Goal: Task Accomplishment & Management: Manage account settings

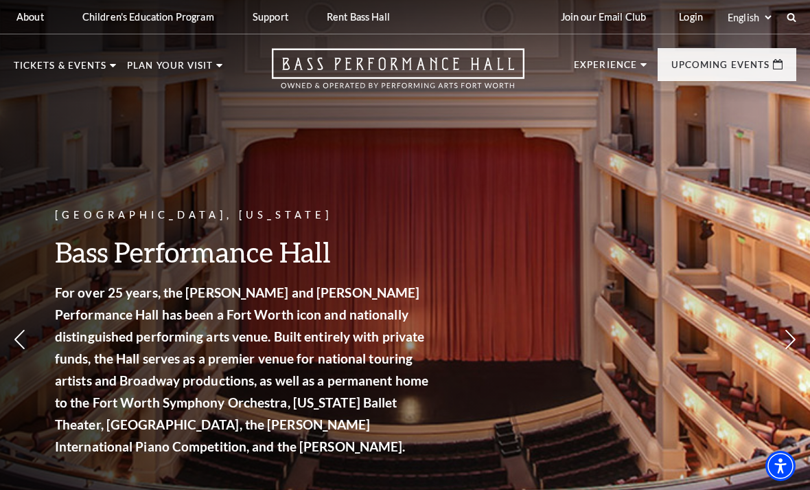
click at [60, 306] on link "Calendar" at bounding box center [55, 312] width 60 height 12
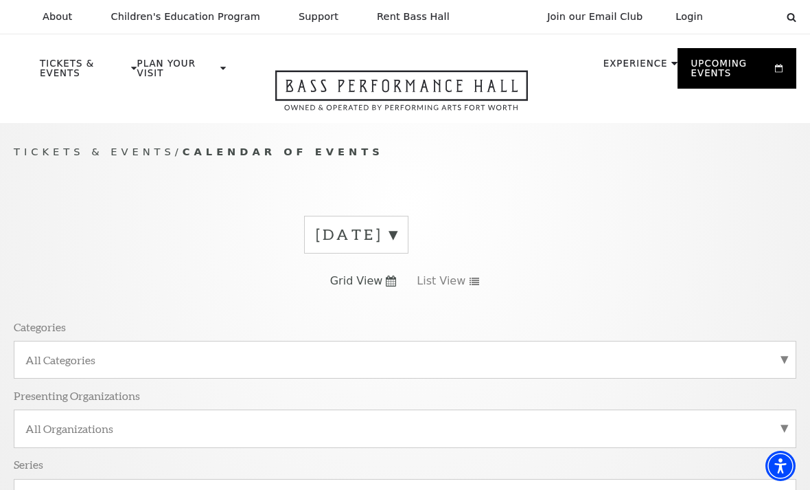
click at [330, 235] on label "[DATE]" at bounding box center [356, 234] width 81 height 21
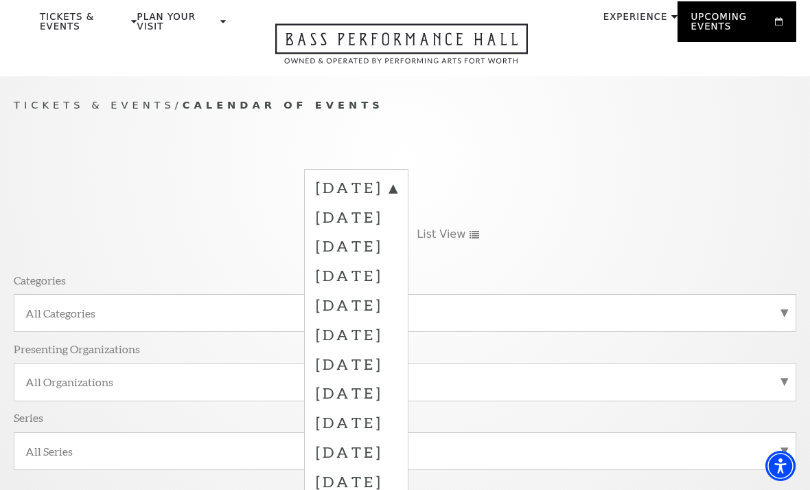
scroll to position [60, 0]
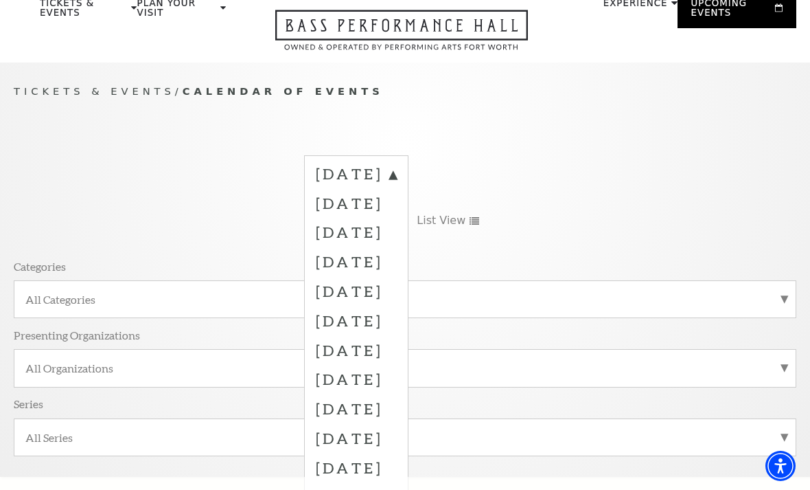
click at [347, 464] on label "July 2026" at bounding box center [356, 468] width 81 height 30
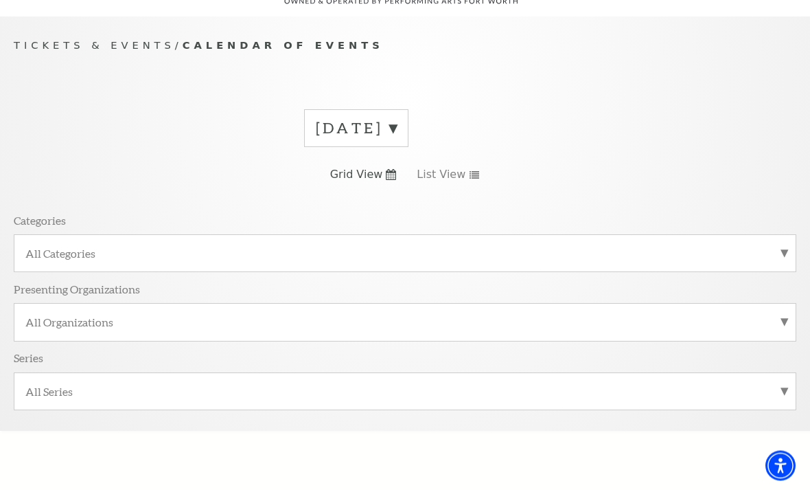
scroll to position [108, 0]
click at [343, 109] on div "September 2025" at bounding box center [356, 127] width 104 height 38
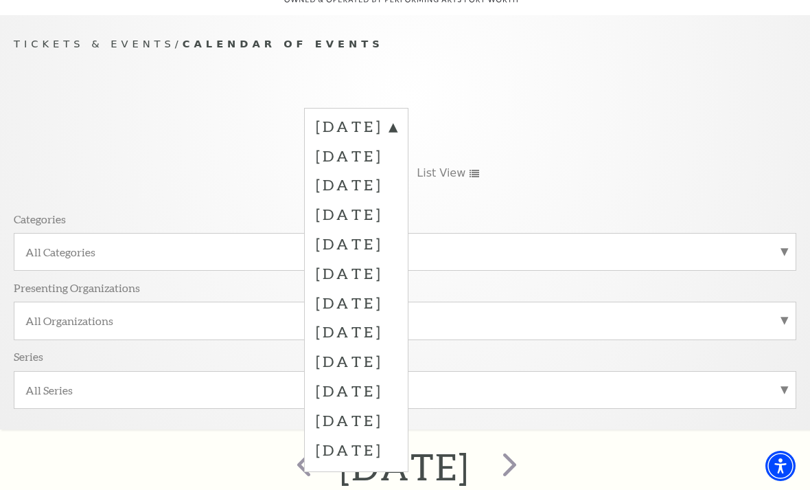
click at [349, 418] on label "July 2026" at bounding box center [356, 420] width 81 height 30
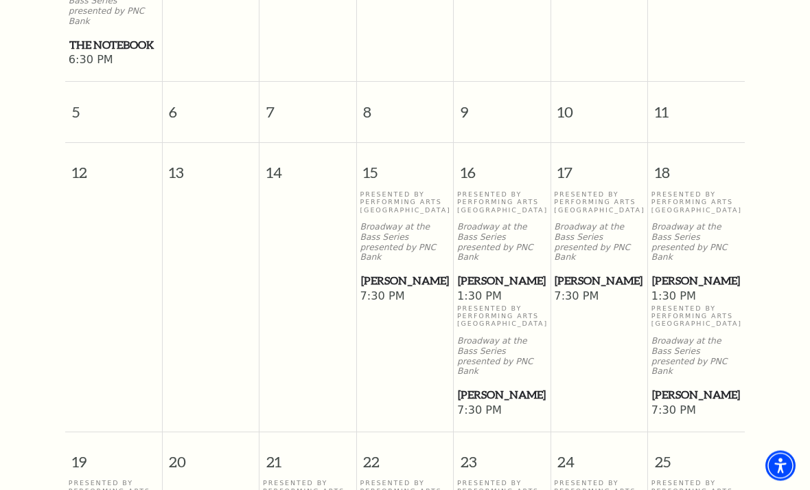
scroll to position [848, 0]
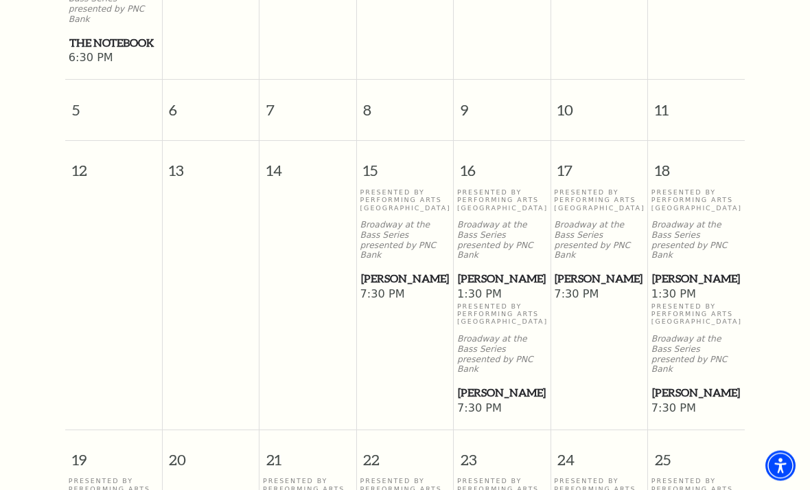
click at [418, 207] on p "Presented By Performing Arts Fort Worth" at bounding box center [406, 200] width 90 height 23
click at [392, 251] on p "Broadway at the Bass Series presented by PNC Bank" at bounding box center [406, 240] width 90 height 41
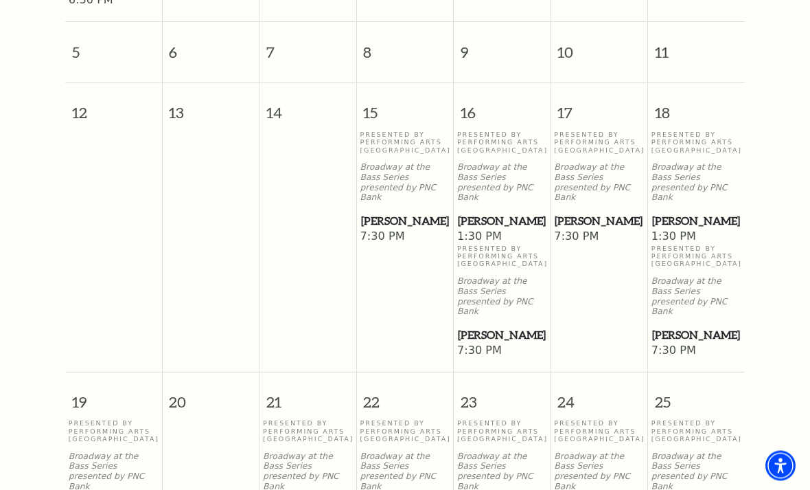
scroll to position [913, 0]
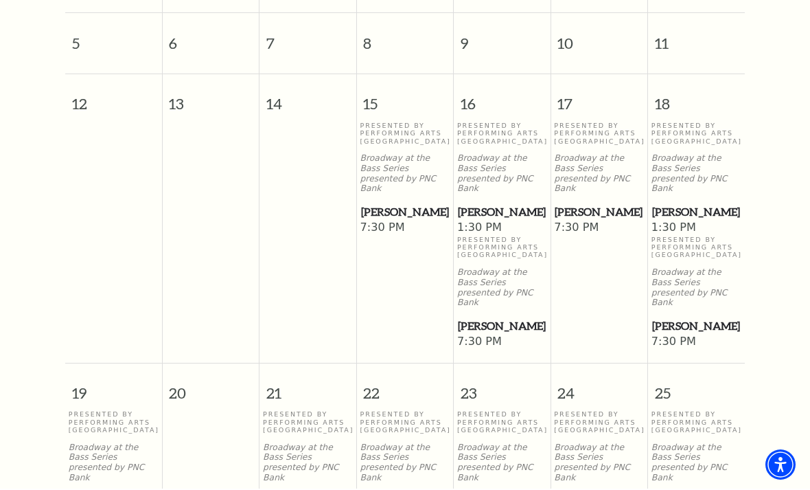
click at [380, 210] on span "[PERSON_NAME]" at bounding box center [405, 213] width 89 height 17
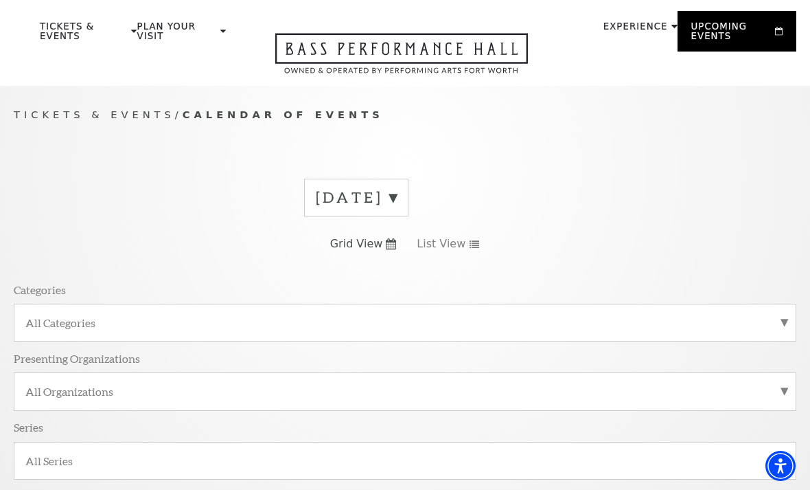
scroll to position [49, 0]
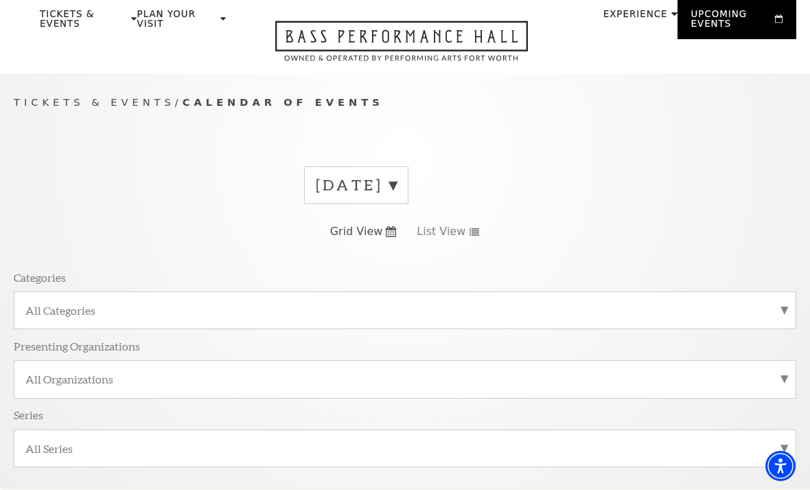
click at [117, 109] on link "Now On Sale" at bounding box center [92, 105] width 81 height 12
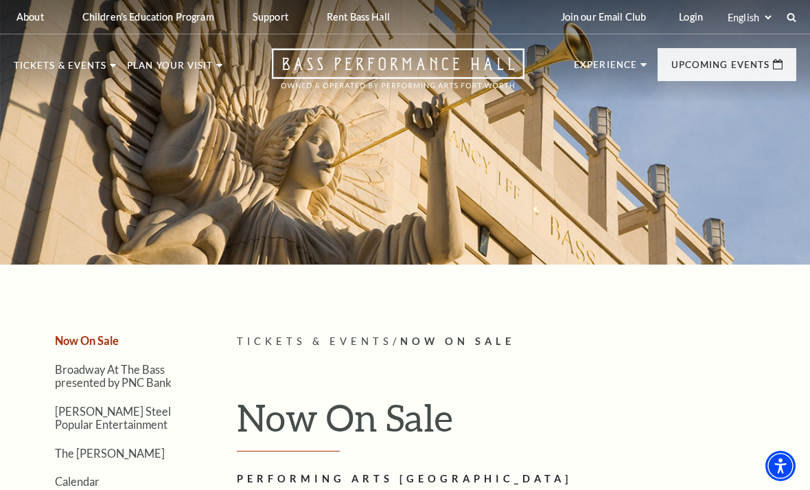
click at [100, 52] on nav "Tickets & Events Now On Sale Broadway At The Bass presented by PNC Bank Irwin S…" at bounding box center [405, 68] width 810 height 68
click at [117, 55] on nav "Tickets & Events Now On Sale Broadway At The Bass presented by PNC Bank Irwin S…" at bounding box center [405, 68] width 810 height 68
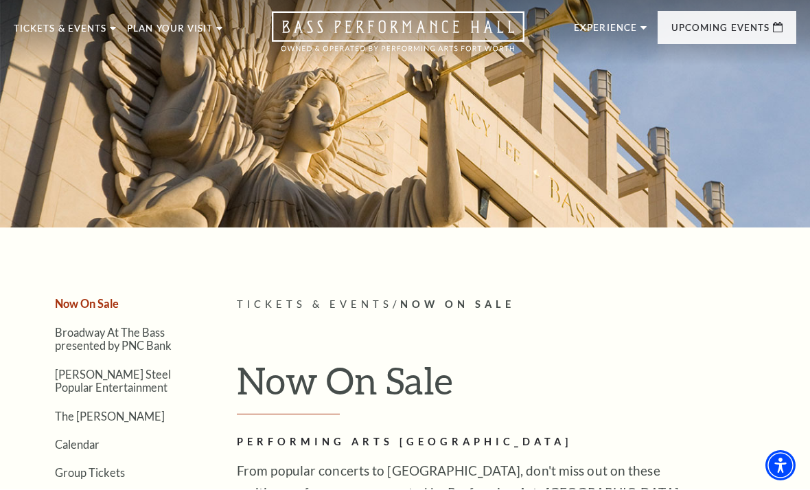
scroll to position [37, 0]
click at [258, 297] on span "View Events" at bounding box center [278, 305] width 72 height 17
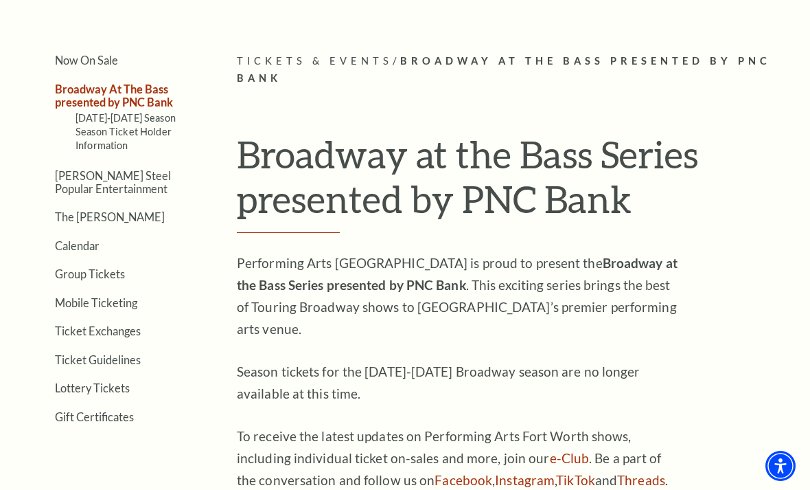
scroll to position [277, 0]
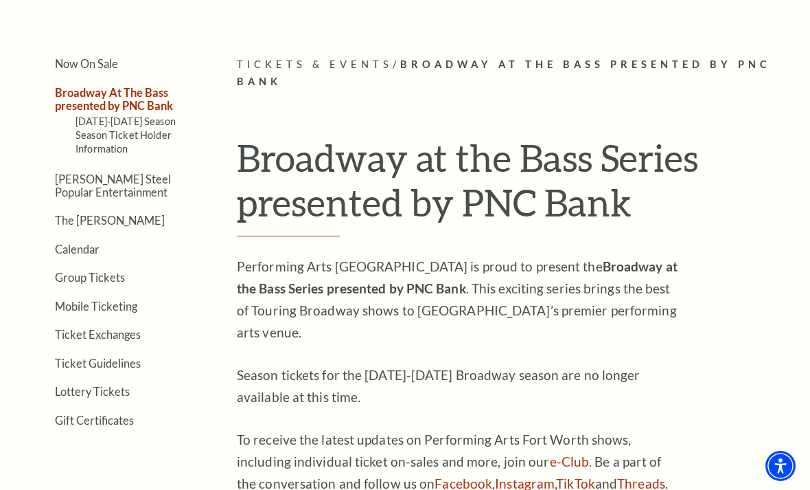
click at [97, 299] on link "Mobile Ticketing" at bounding box center [96, 305] width 82 height 13
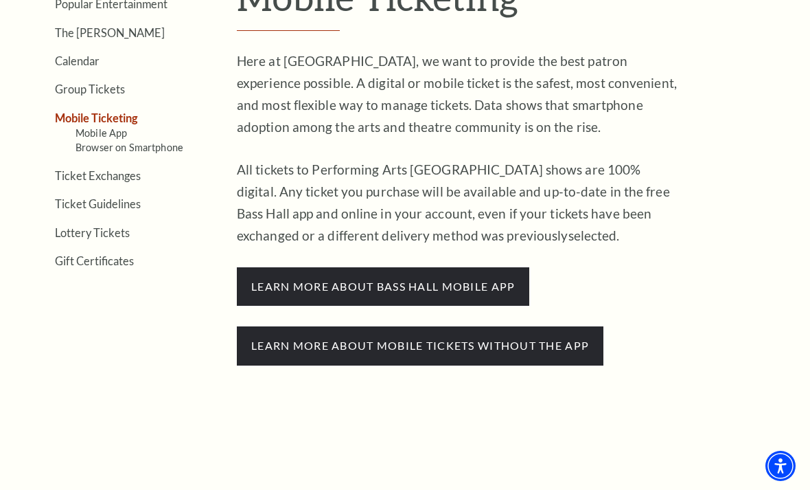
scroll to position [491, 0]
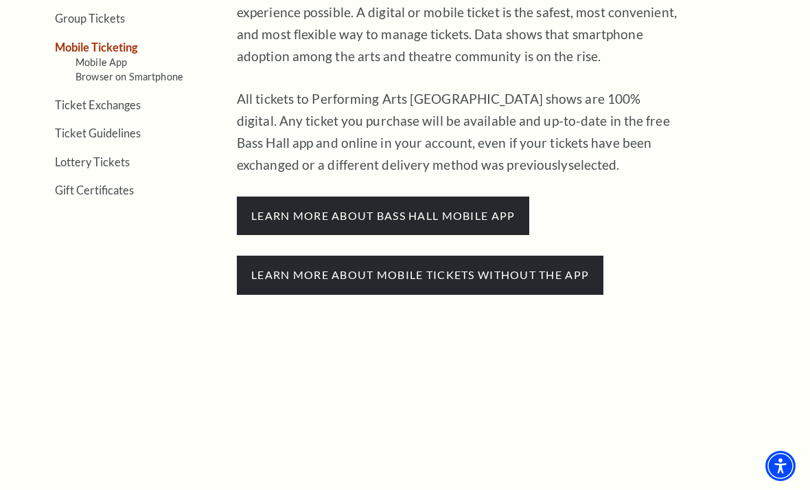
click at [309, 273] on span "Learn more about mobile tickets without the app" at bounding box center [420, 274] width 367 height 38
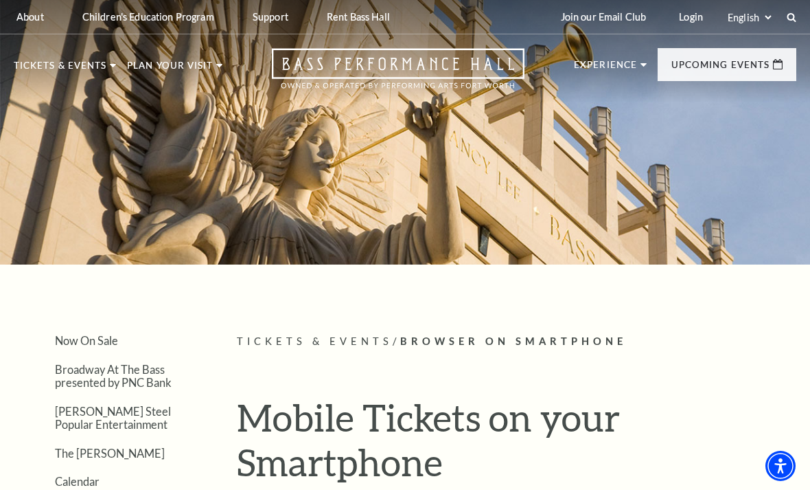
click at [692, 21] on link "Login" at bounding box center [691, 17] width 46 height 34
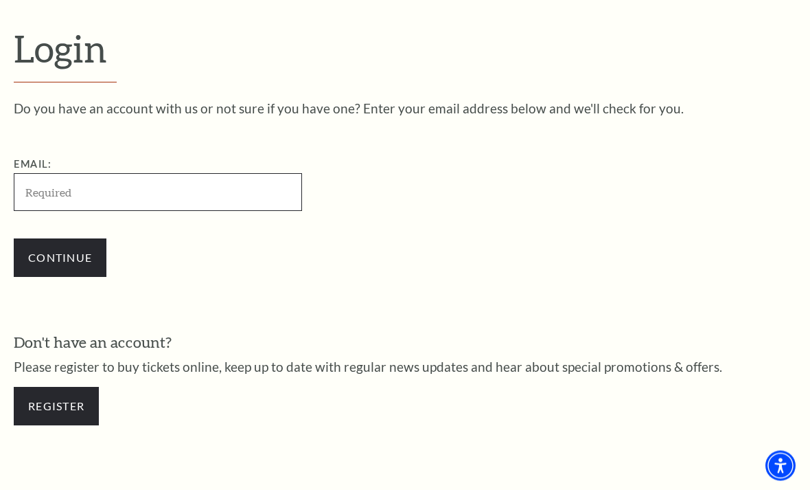
scroll to position [354, 0]
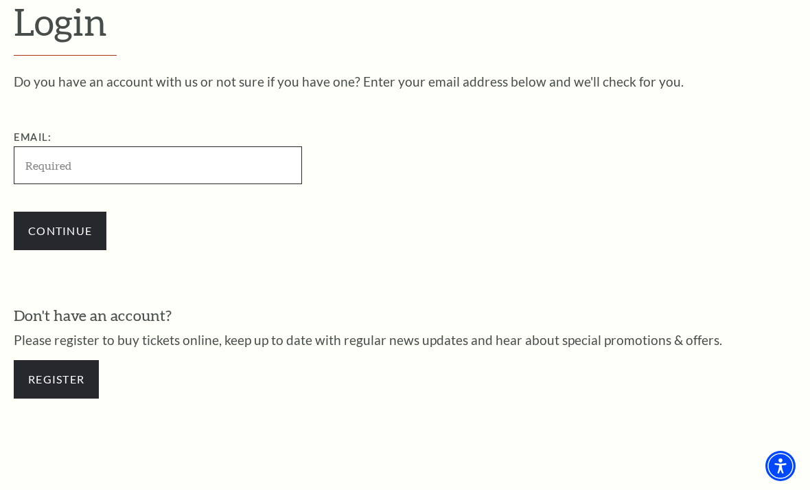
click at [264, 172] on input "Email:" at bounding box center [158, 165] width 288 height 38
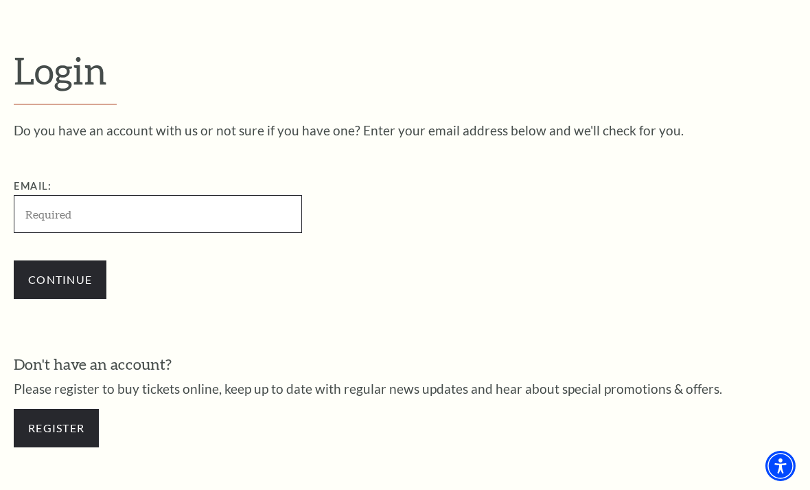
scroll to position [142, 0]
